Goal: Transaction & Acquisition: Purchase product/service

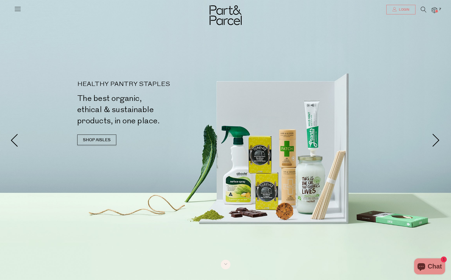
type input "[EMAIL_ADDRESS][PERSON_NAME][DOMAIN_NAME]"
click at [394, 10] on icon at bounding box center [395, 9] width 4 height 4
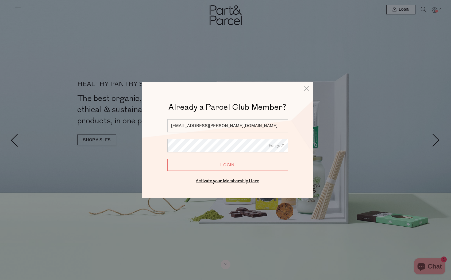
click at [258, 164] on input "Login" at bounding box center [227, 165] width 121 height 12
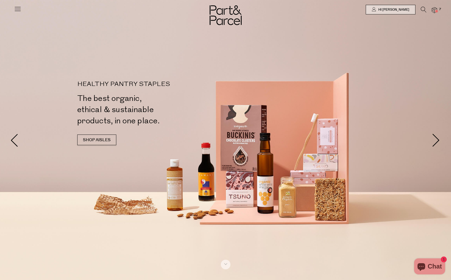
click at [432, 12] on img at bounding box center [434, 10] width 5 height 6
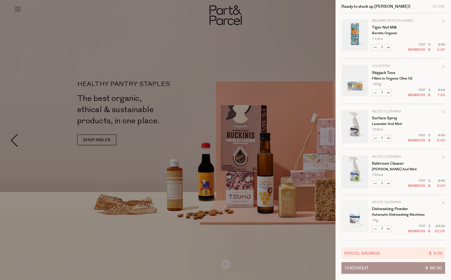
click at [444, 65] on icon "Remove Skipjack Tuna" at bounding box center [443, 67] width 4 height 4
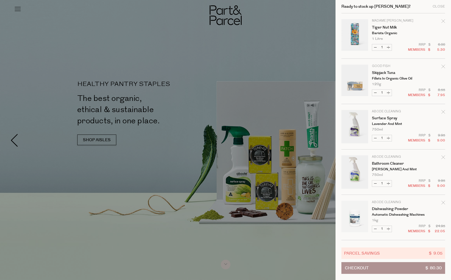
click at [441, 23] on icon "Remove Tiger Nut Milk" at bounding box center [443, 21] width 4 height 4
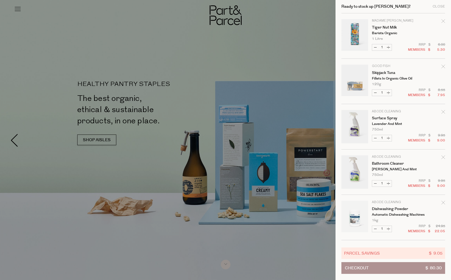
click at [220, 20] on div at bounding box center [225, 140] width 451 height 280
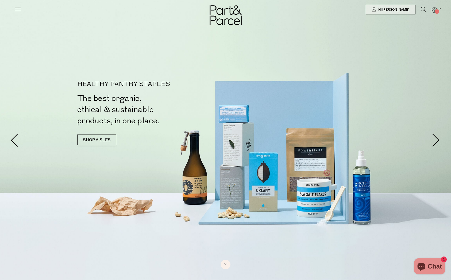
click at [225, 20] on img at bounding box center [226, 15] width 32 height 20
click at [436, 12] on span at bounding box center [436, 11] width 3 height 3
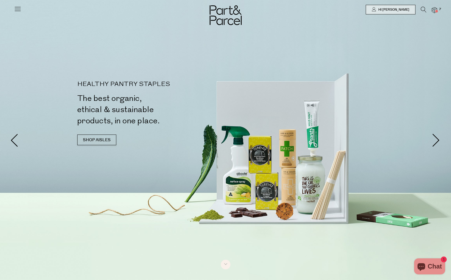
click at [433, 8] on img at bounding box center [434, 10] width 5 height 6
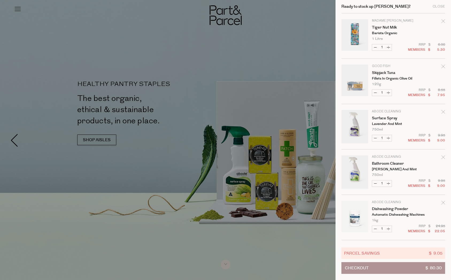
click at [382, 269] on button "Checkout $ 80.30" at bounding box center [393, 269] width 104 height 12
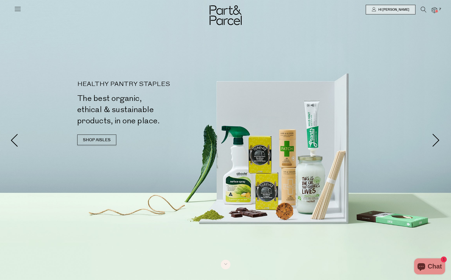
click at [434, 10] on img at bounding box center [434, 10] width 5 height 6
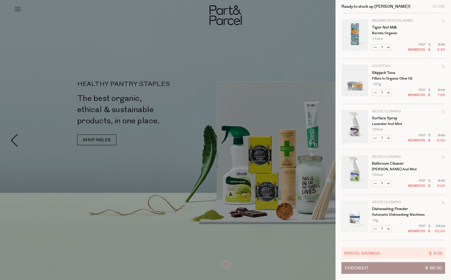
click at [443, 19] on div "Remove Tiger Nut Milk" at bounding box center [443, 21] width 4 height 7
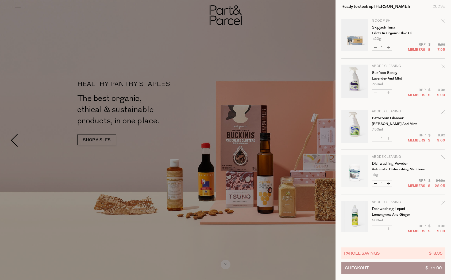
click at [443, 20] on icon "Remove Skipjack Tuna" at bounding box center [443, 21] width 4 height 4
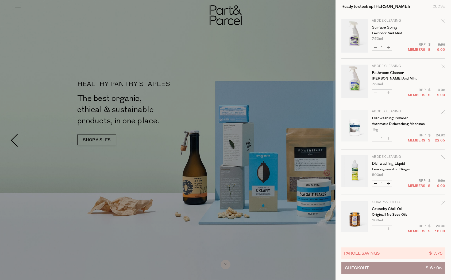
click at [300, 56] on div at bounding box center [225, 140] width 451 height 280
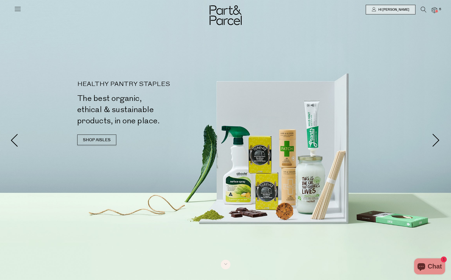
click at [423, 10] on icon at bounding box center [424, 10] width 6 height 6
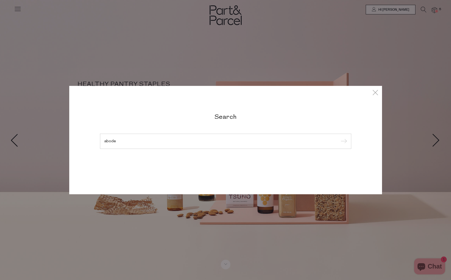
type input "abode"
click at [339, 138] on input "submit" at bounding box center [343, 142] width 8 height 8
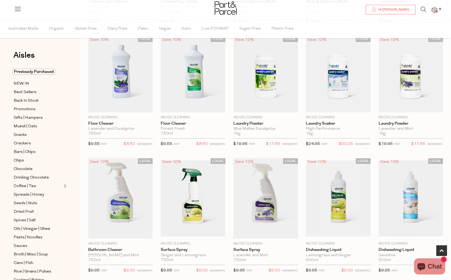
scroll to position [159, 0]
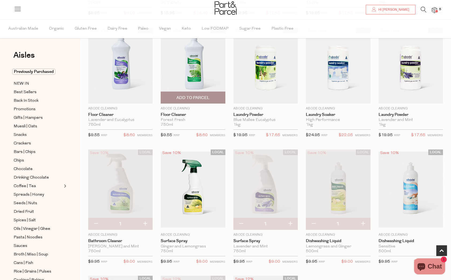
click at [180, 96] on span "Add To Parcel" at bounding box center [192, 98] width 33 height 6
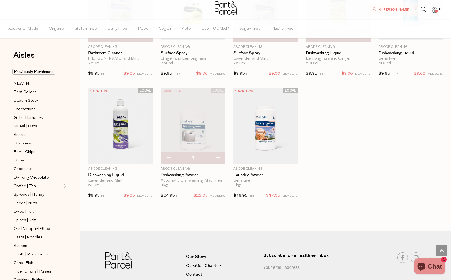
scroll to position [0, 0]
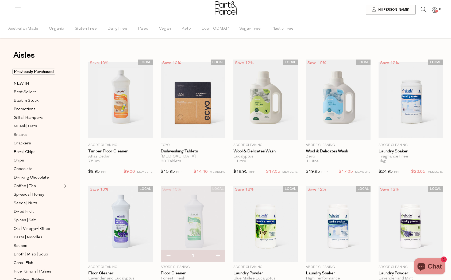
click at [425, 10] on icon at bounding box center [424, 10] width 6 height 6
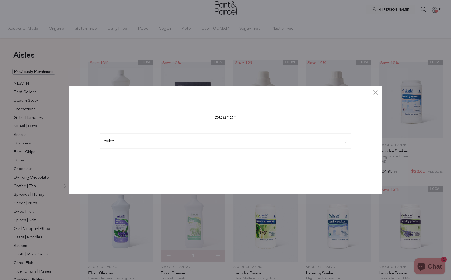
type input "toilet"
click at [339, 138] on input "submit" at bounding box center [343, 142] width 8 height 8
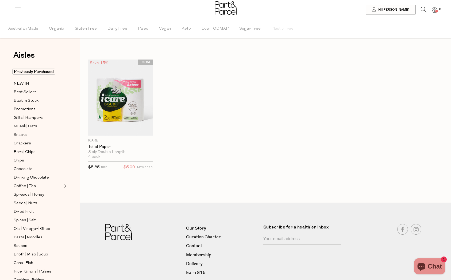
click at [437, 9] on div at bounding box center [225, 8] width 451 height 17
click at [434, 11] on img at bounding box center [434, 10] width 5 height 6
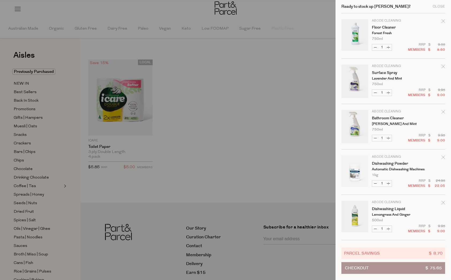
click at [397, 267] on button "Checkout $ 75.65" at bounding box center [393, 269] width 104 height 12
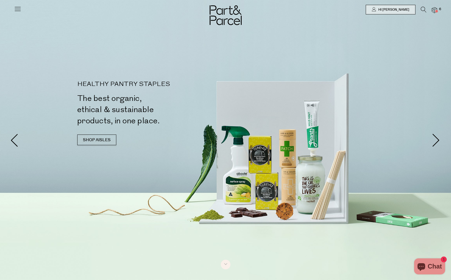
click at [228, 16] on img at bounding box center [226, 15] width 32 height 20
click at [109, 143] on link "SHOP AISLES" at bounding box center [96, 140] width 39 height 11
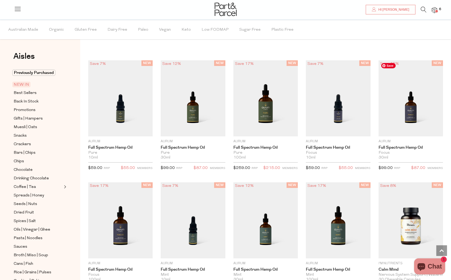
scroll to position [373, 0]
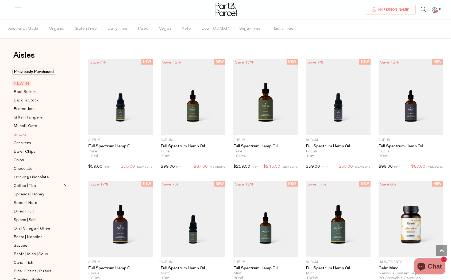
click at [22, 136] on span "Snacks" at bounding box center [20, 135] width 13 height 6
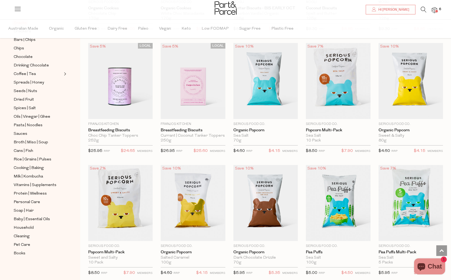
scroll to position [1008, 0]
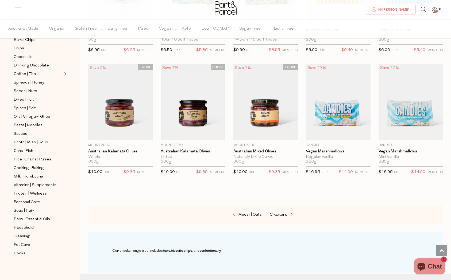
scroll to position [1598, 0]
click at [21, 60] on span "Chocolate" at bounding box center [23, 57] width 19 height 6
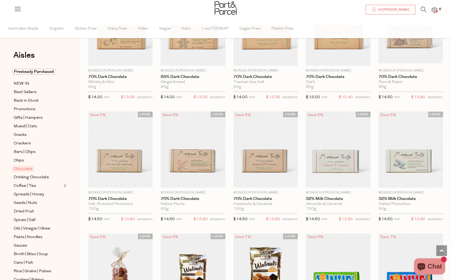
scroll to position [753, 0]
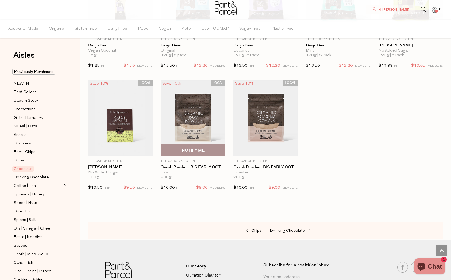
scroll to position [1403, 0]
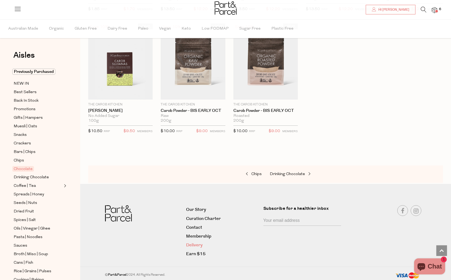
click at [191, 243] on link "Delivery" at bounding box center [222, 245] width 73 height 7
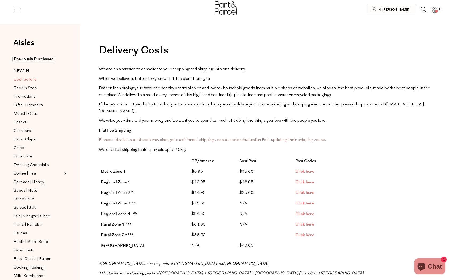
click at [18, 80] on span "Best Sellers" at bounding box center [25, 80] width 23 height 6
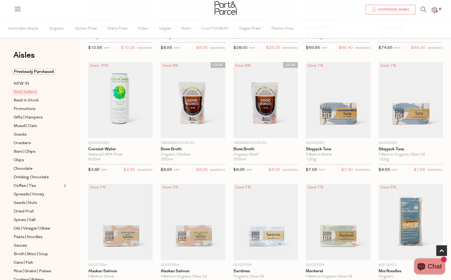
scroll to position [263, 0]
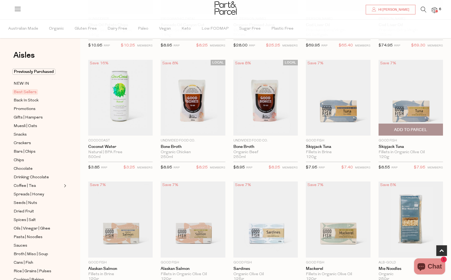
click at [417, 128] on span "Add To Parcel" at bounding box center [410, 130] width 33 height 6
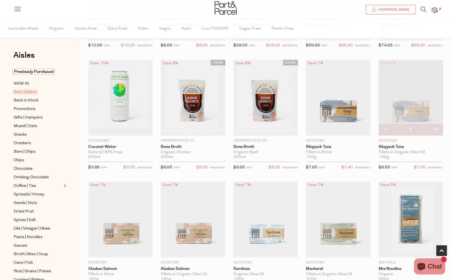
click at [434, 8] on img at bounding box center [434, 10] width 5 height 6
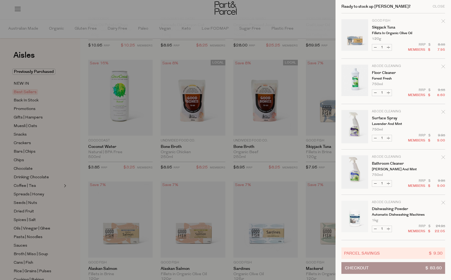
click at [412, 268] on button "Checkout $ 83.60" at bounding box center [393, 269] width 104 height 12
